Goal: Information Seeking & Learning: Learn about a topic

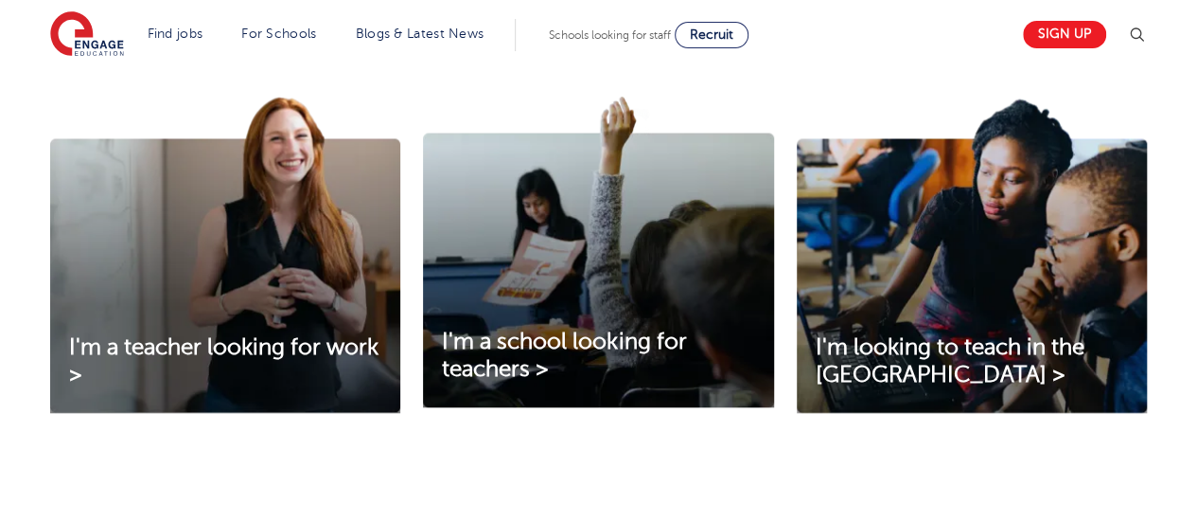
scroll to position [663, 0]
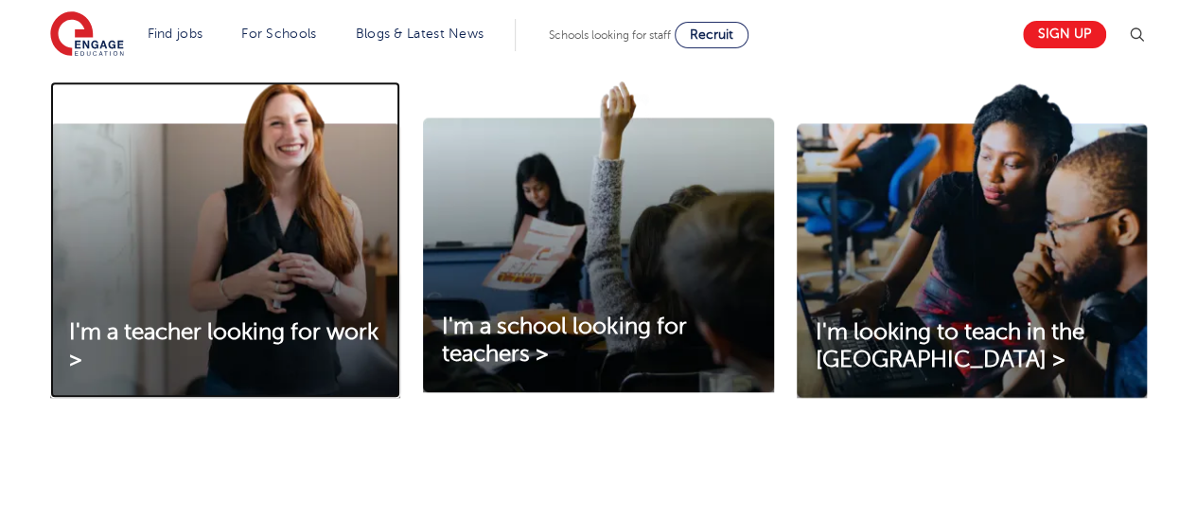
click at [142, 221] on img at bounding box center [225, 239] width 350 height 316
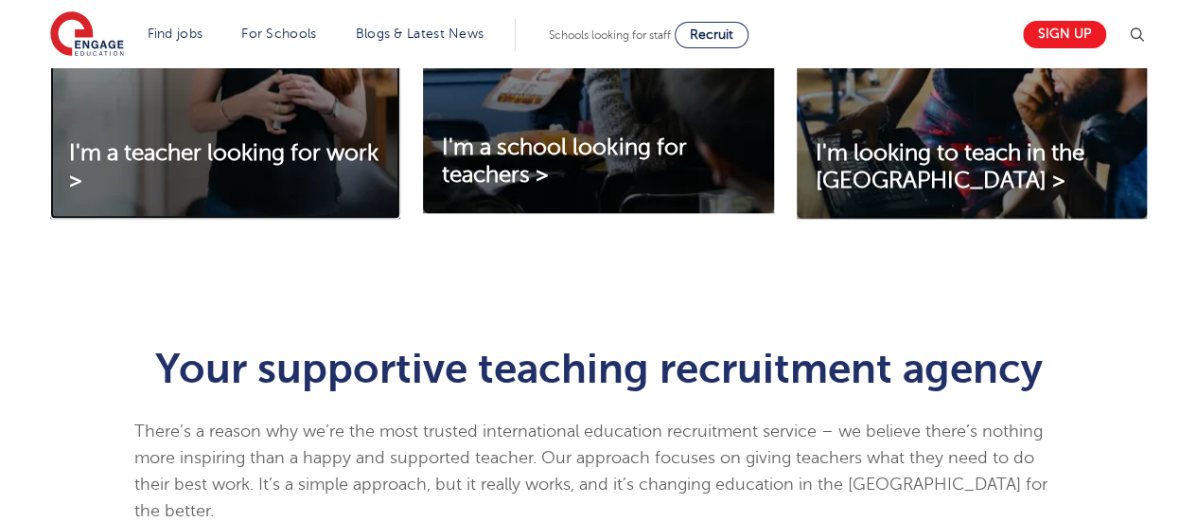
scroll to position [852, 0]
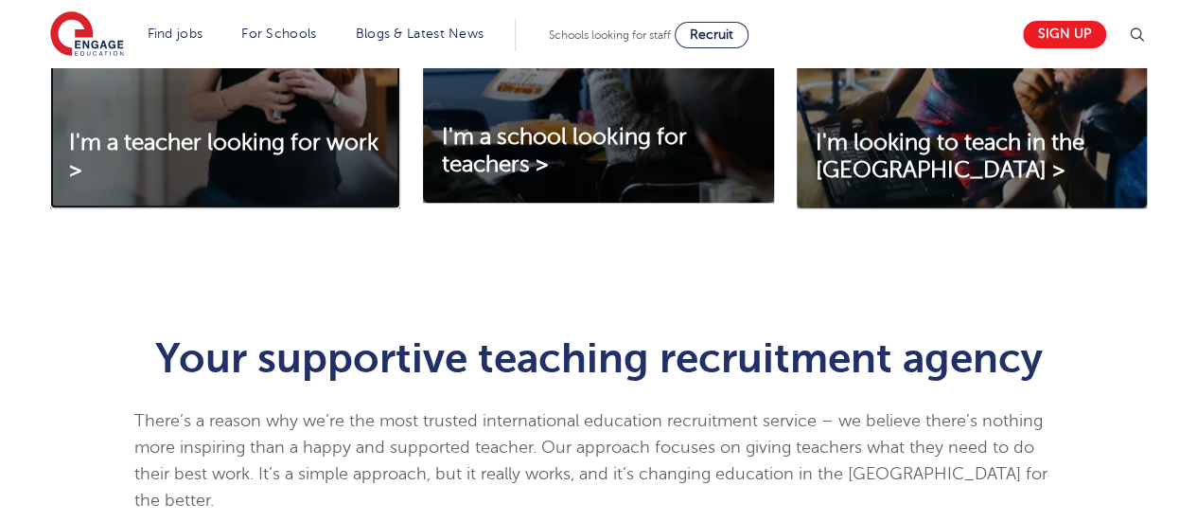
click at [184, 97] on img at bounding box center [225, 50] width 350 height 316
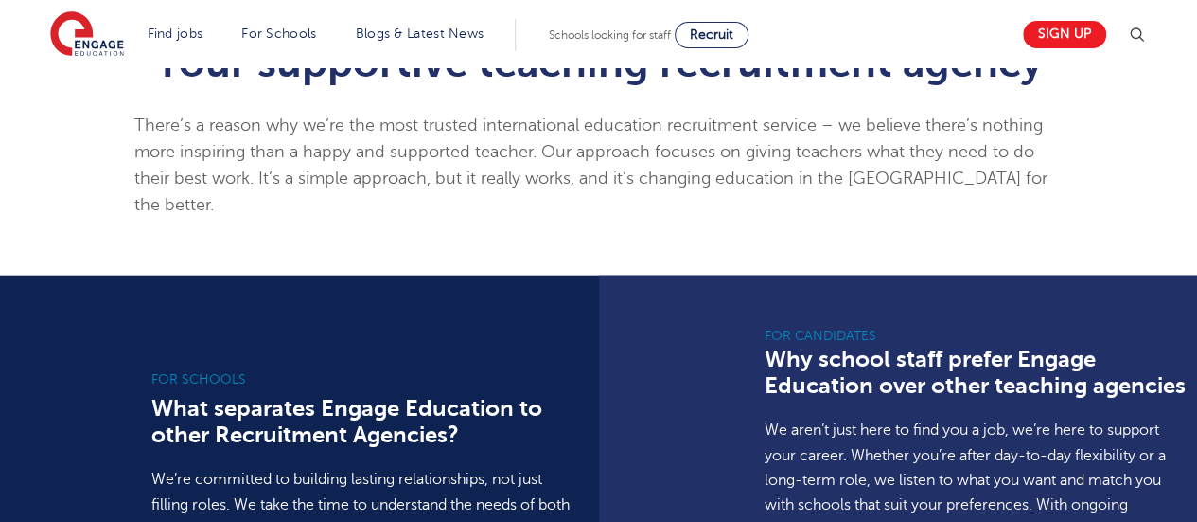
scroll to position [1231, 0]
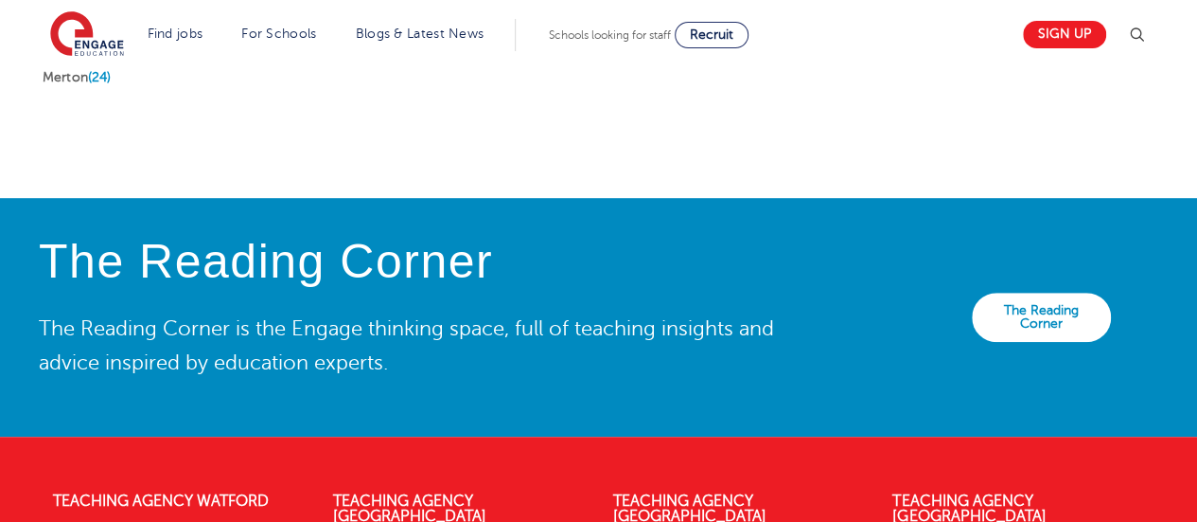
scroll to position [4462, 0]
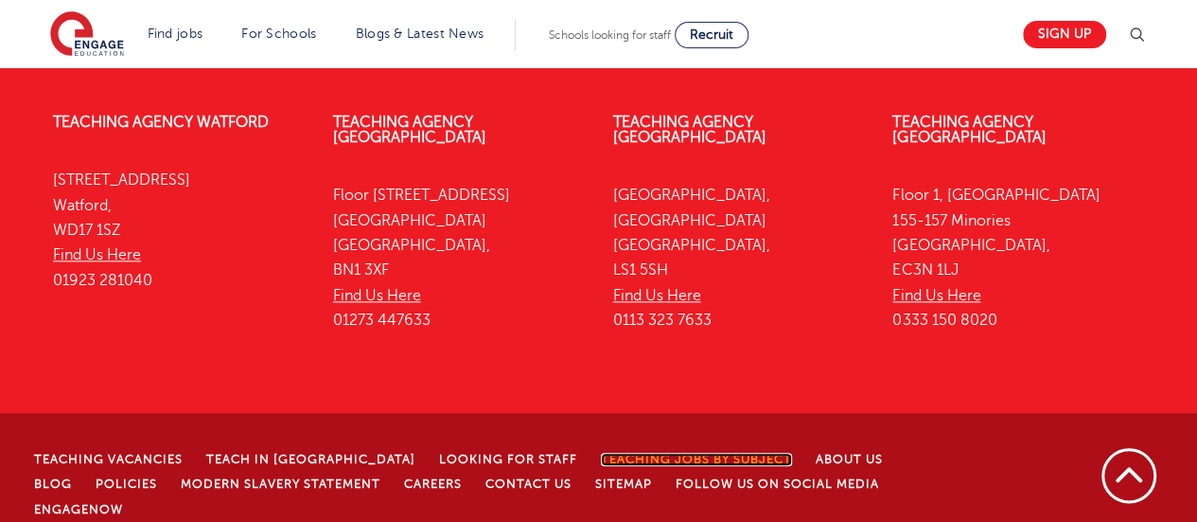
click at [605, 452] on link "Teaching jobs by subject" at bounding box center [696, 458] width 191 height 13
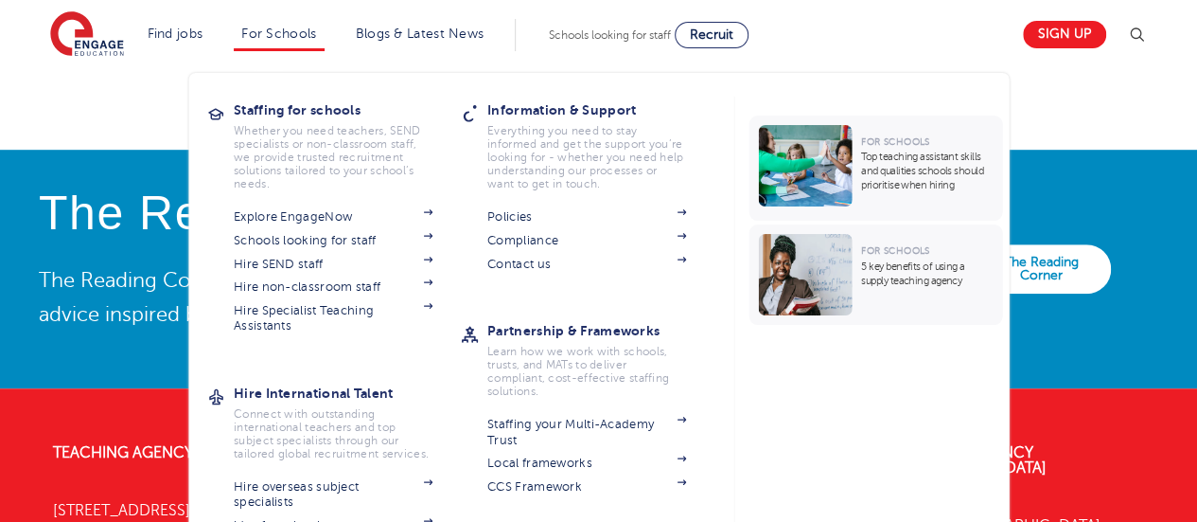
scroll to position [4084, 0]
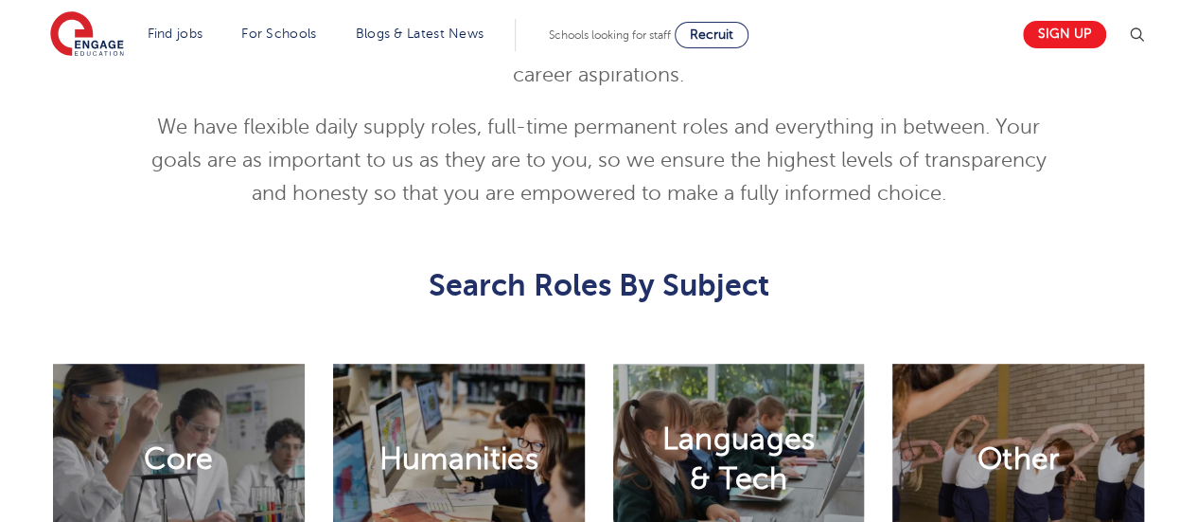
scroll to position [852, 0]
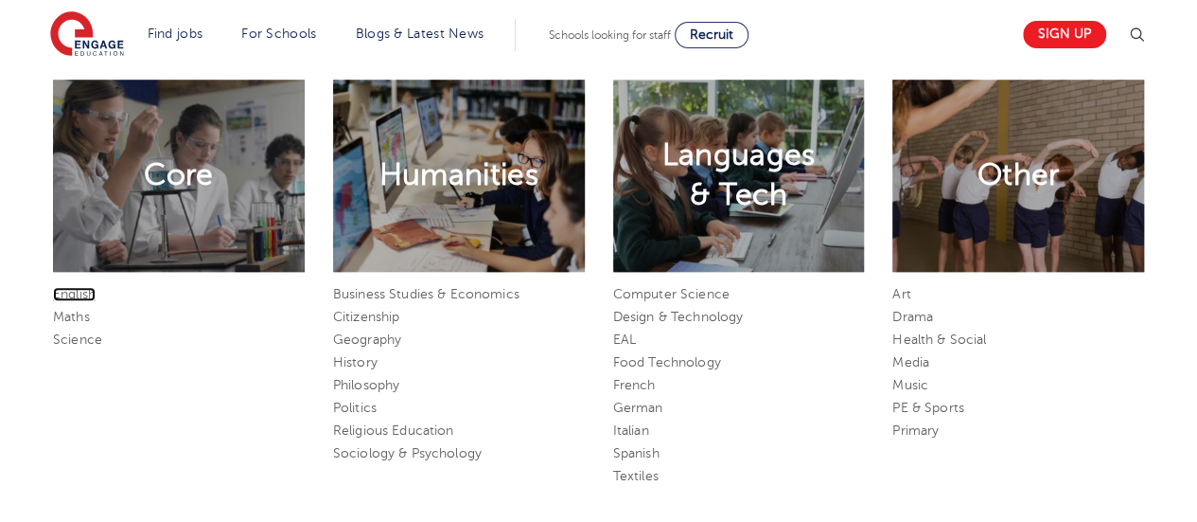
click at [70, 287] on link "English" at bounding box center [74, 294] width 43 height 14
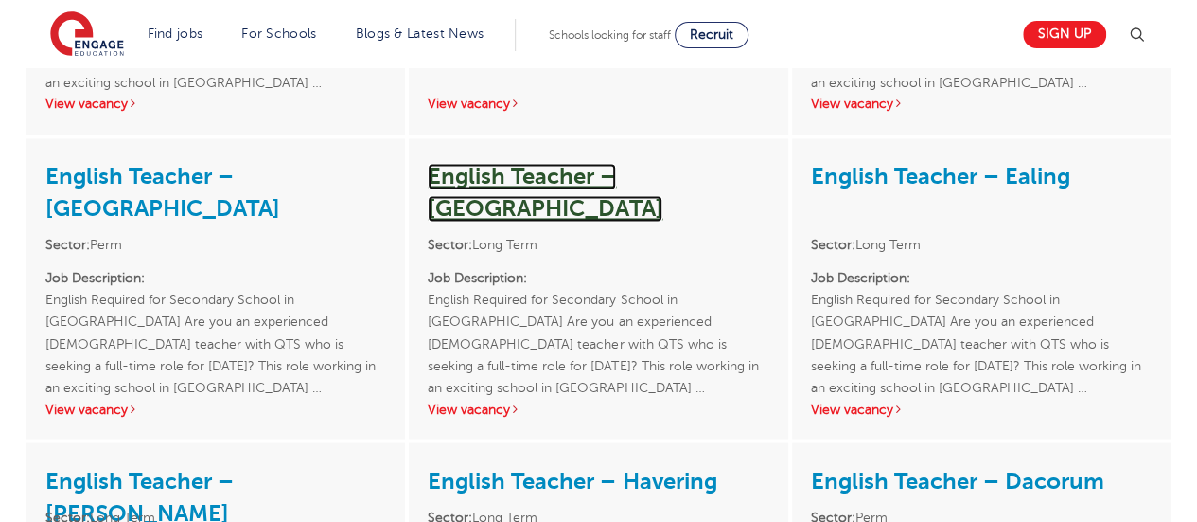
click at [501, 168] on link "English Teacher – Wandsworth" at bounding box center [545, 192] width 235 height 59
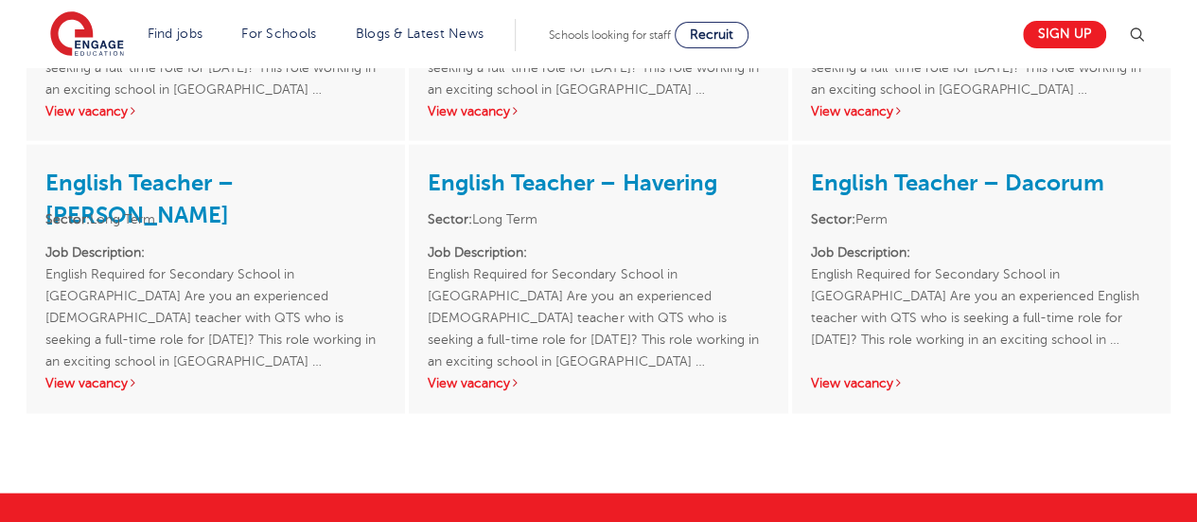
scroll to position [2020, 0]
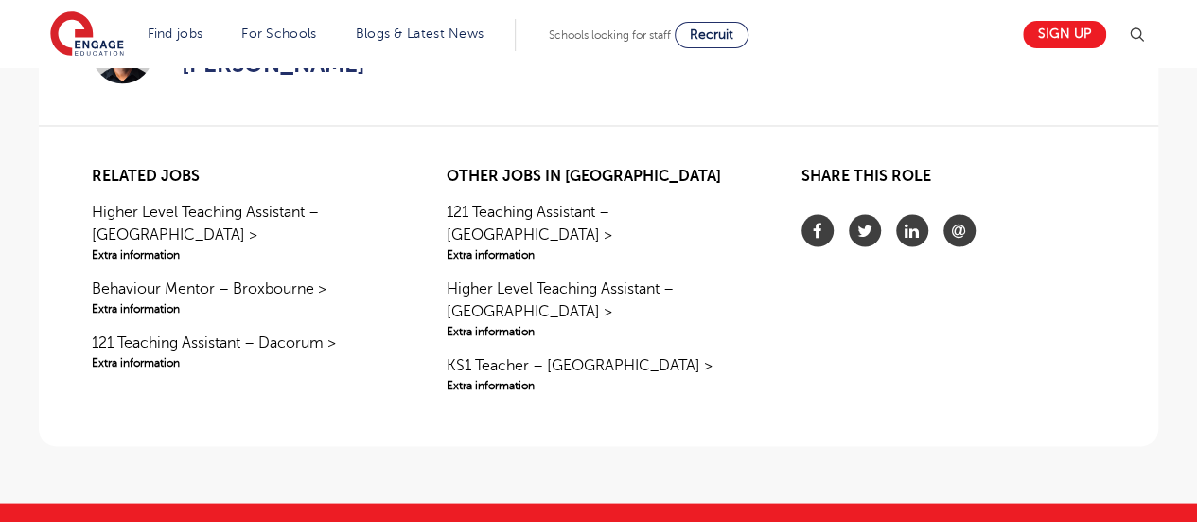
scroll to position [1609, 0]
